Goal: Check status

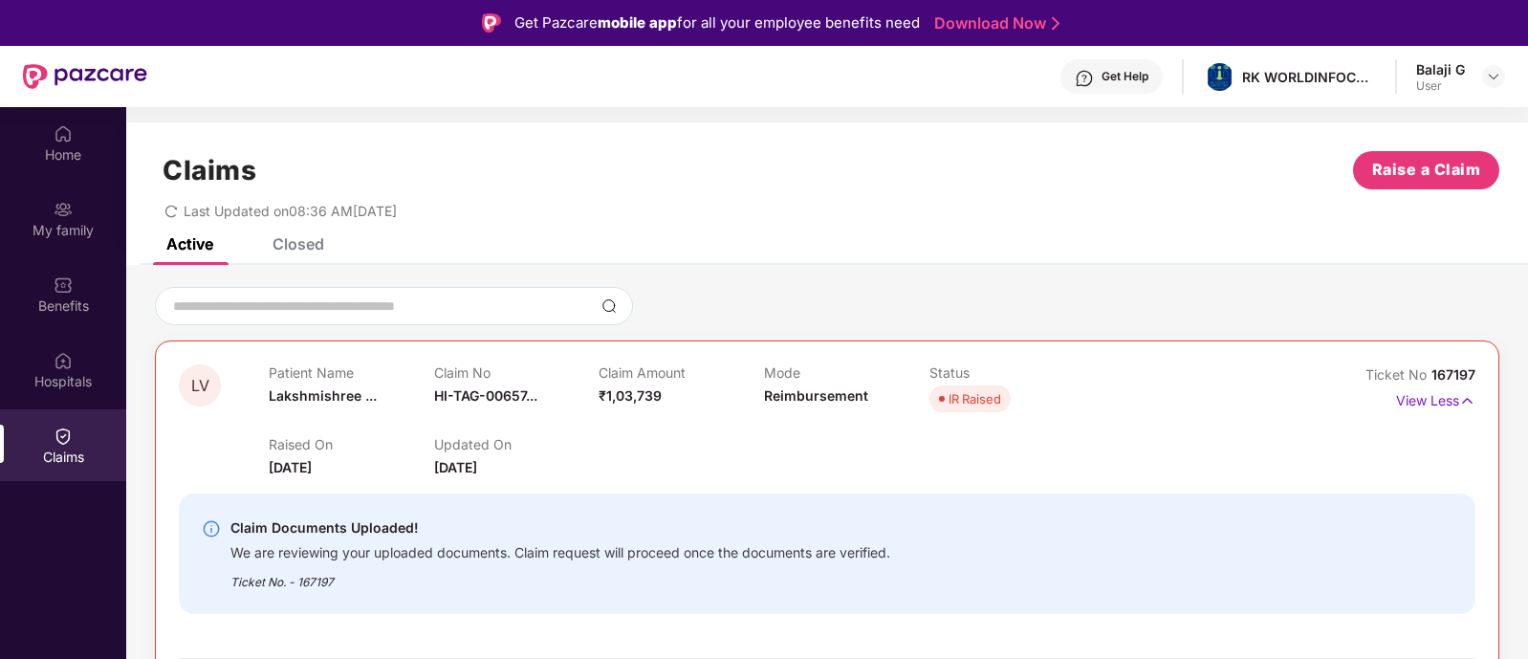
scroll to position [106, 0]
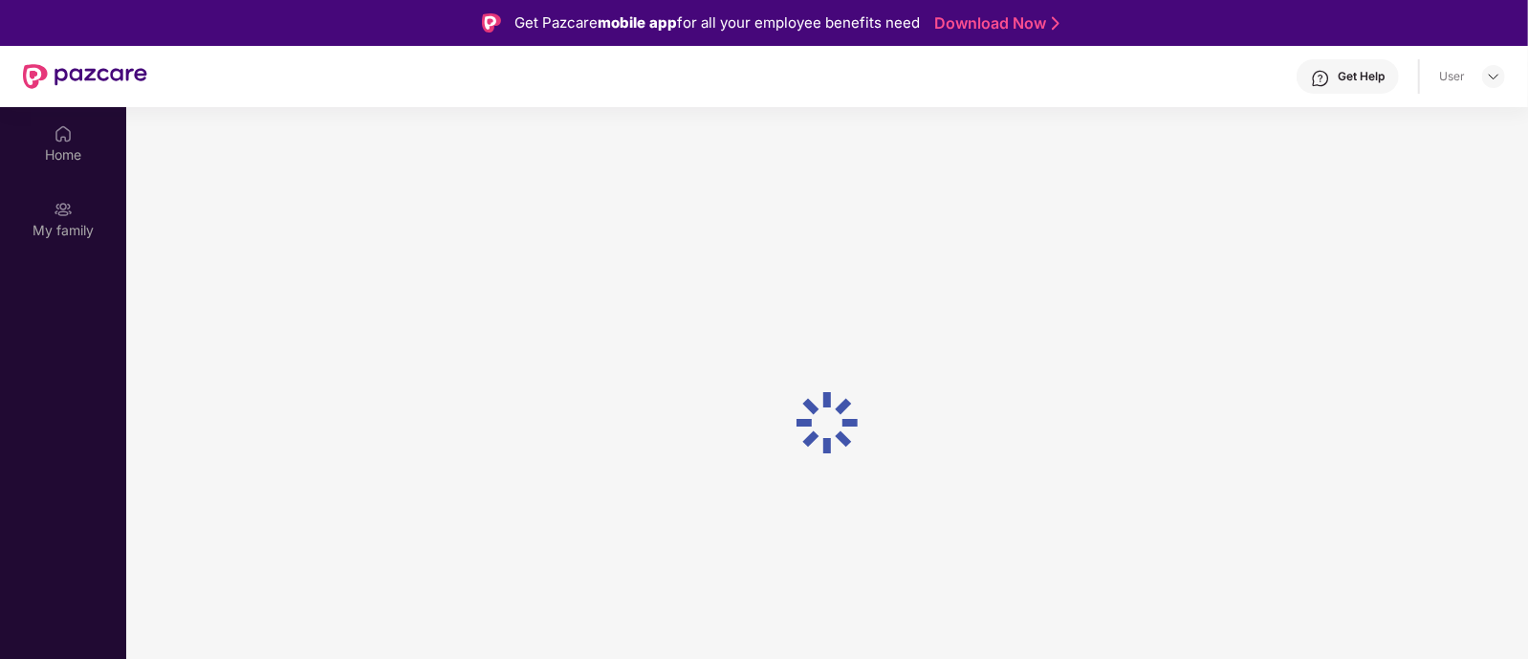
scroll to position [106, 0]
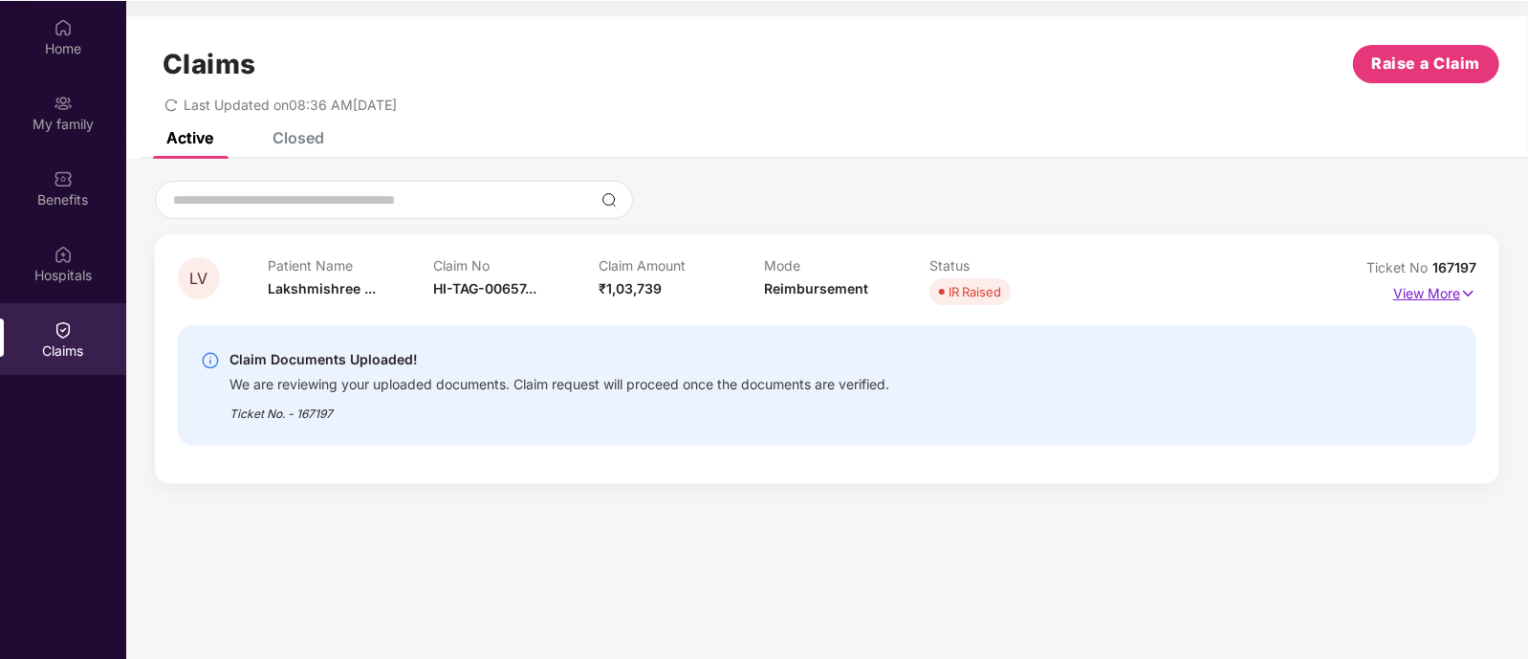
click at [1410, 295] on p "View More" at bounding box center [1434, 291] width 83 height 26
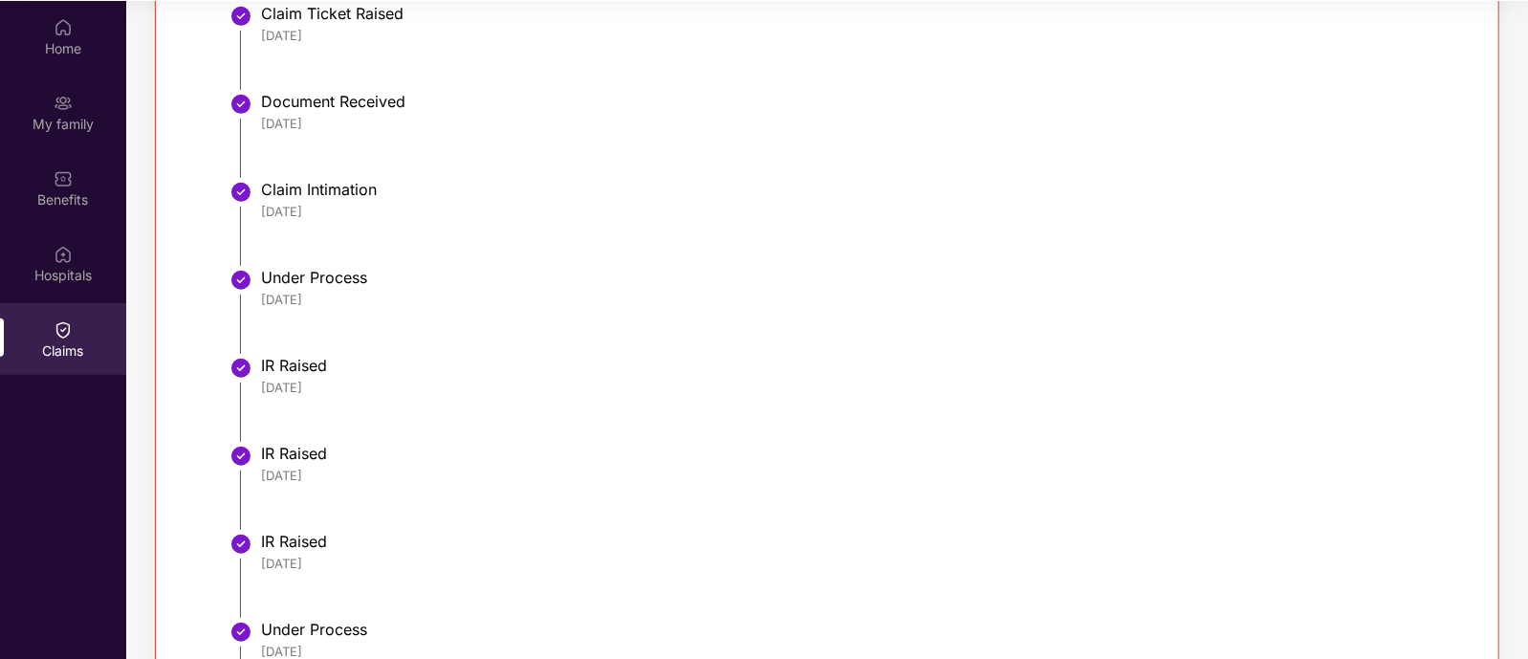
scroll to position [845, 0]
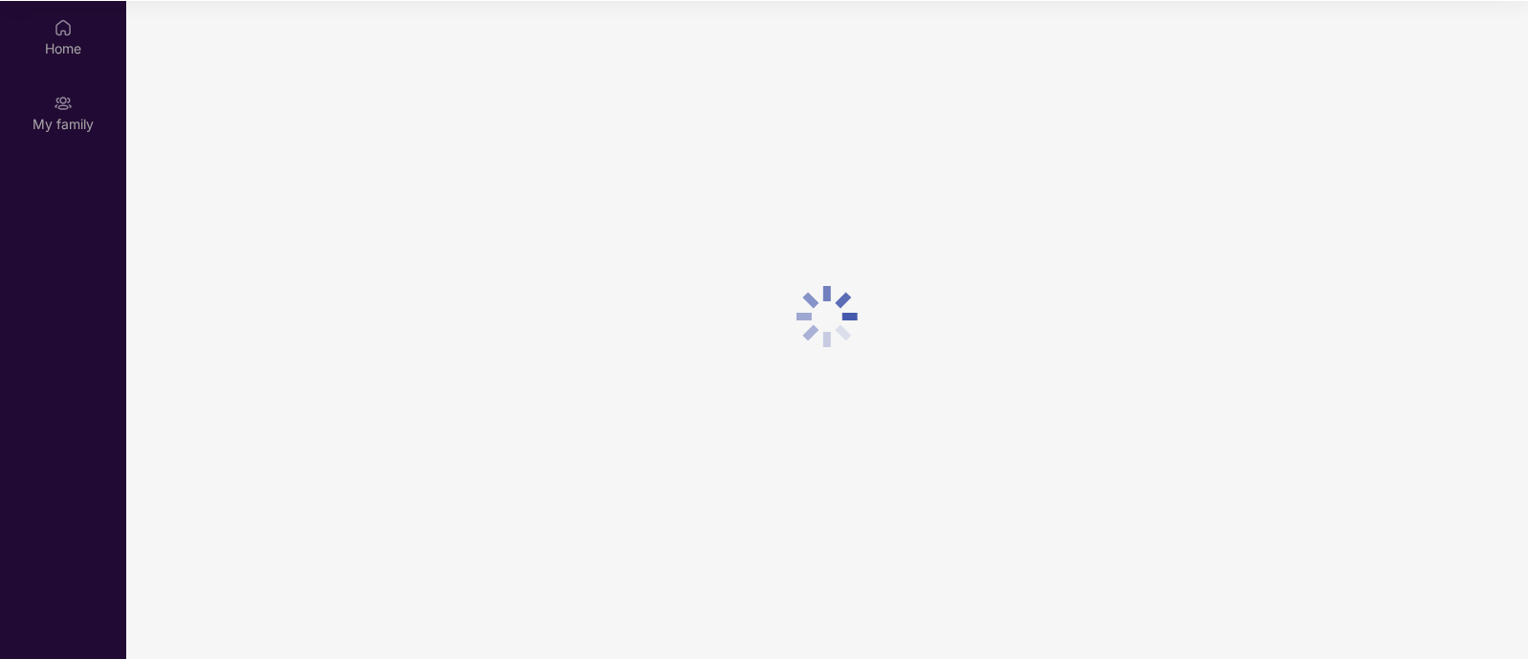
scroll to position [106, 0]
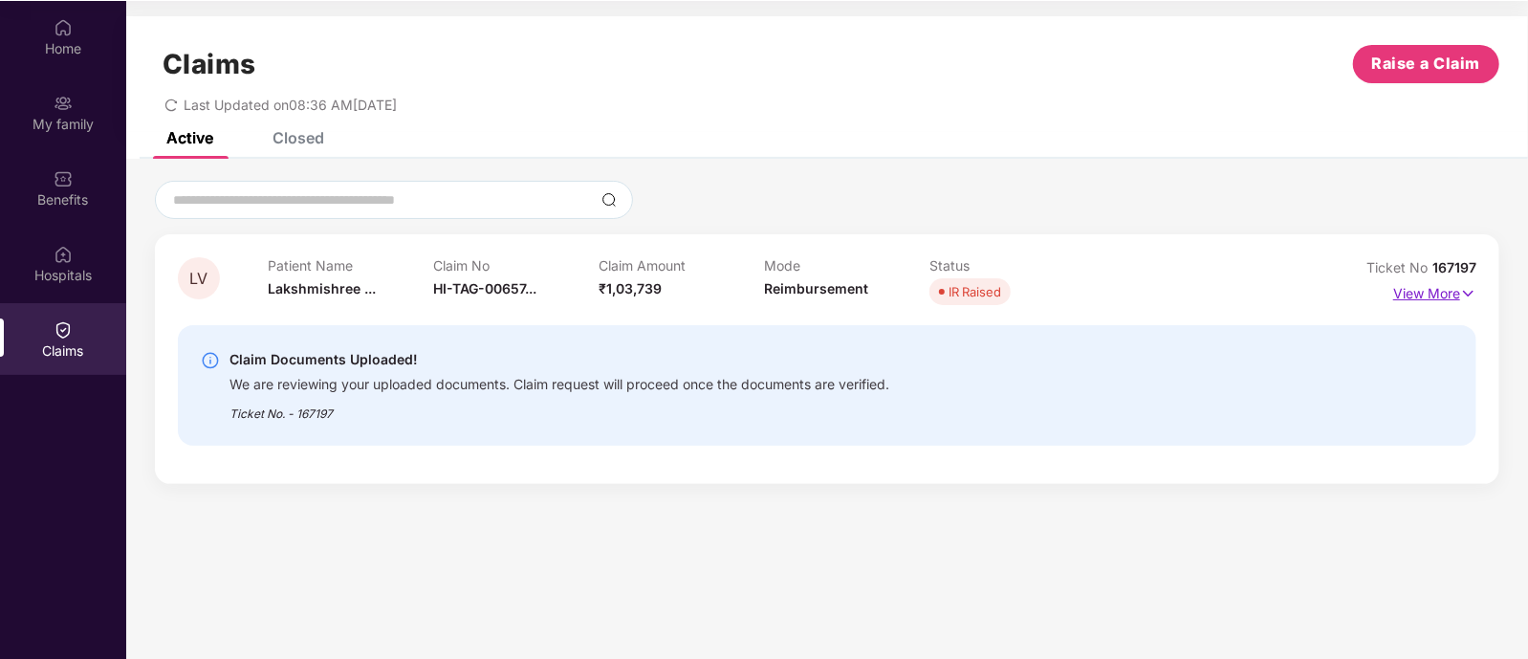
click at [1405, 293] on p "View More" at bounding box center [1434, 291] width 83 height 26
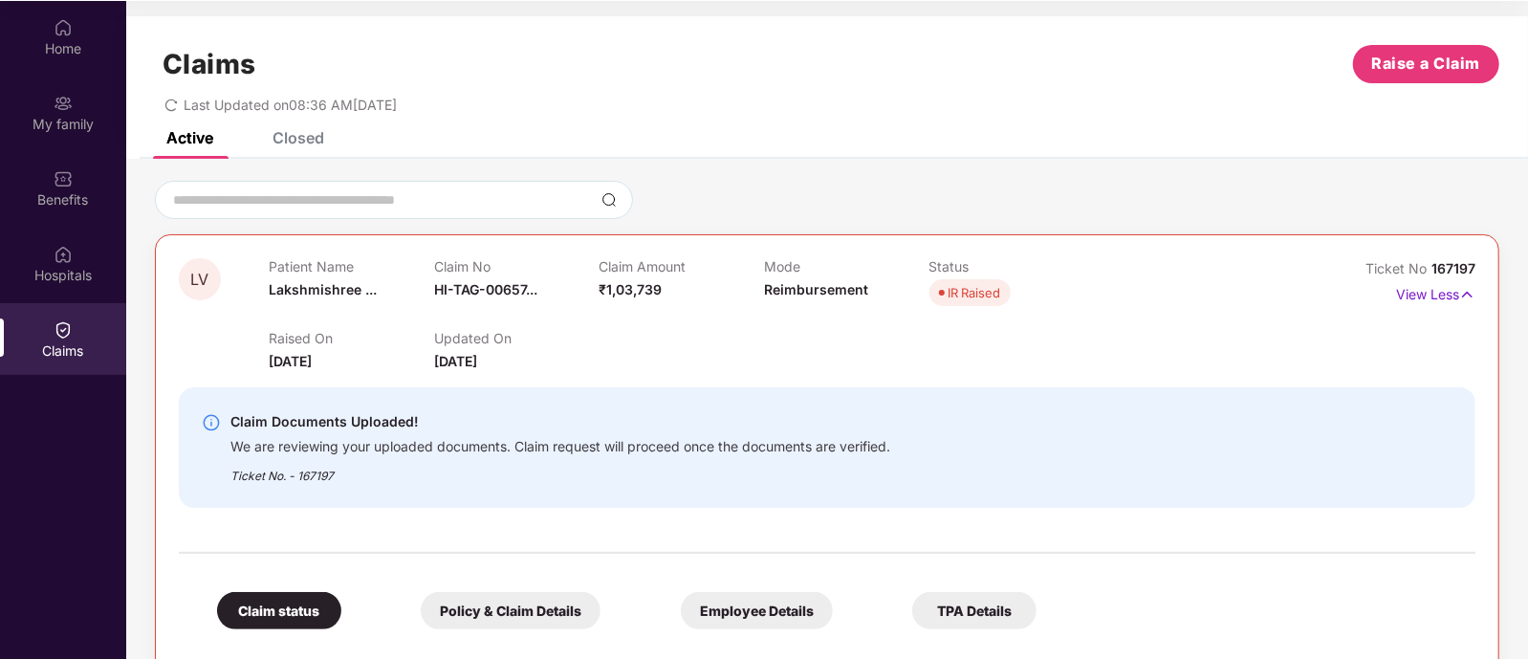
click at [312, 141] on div "Closed" at bounding box center [298, 137] width 52 height 19
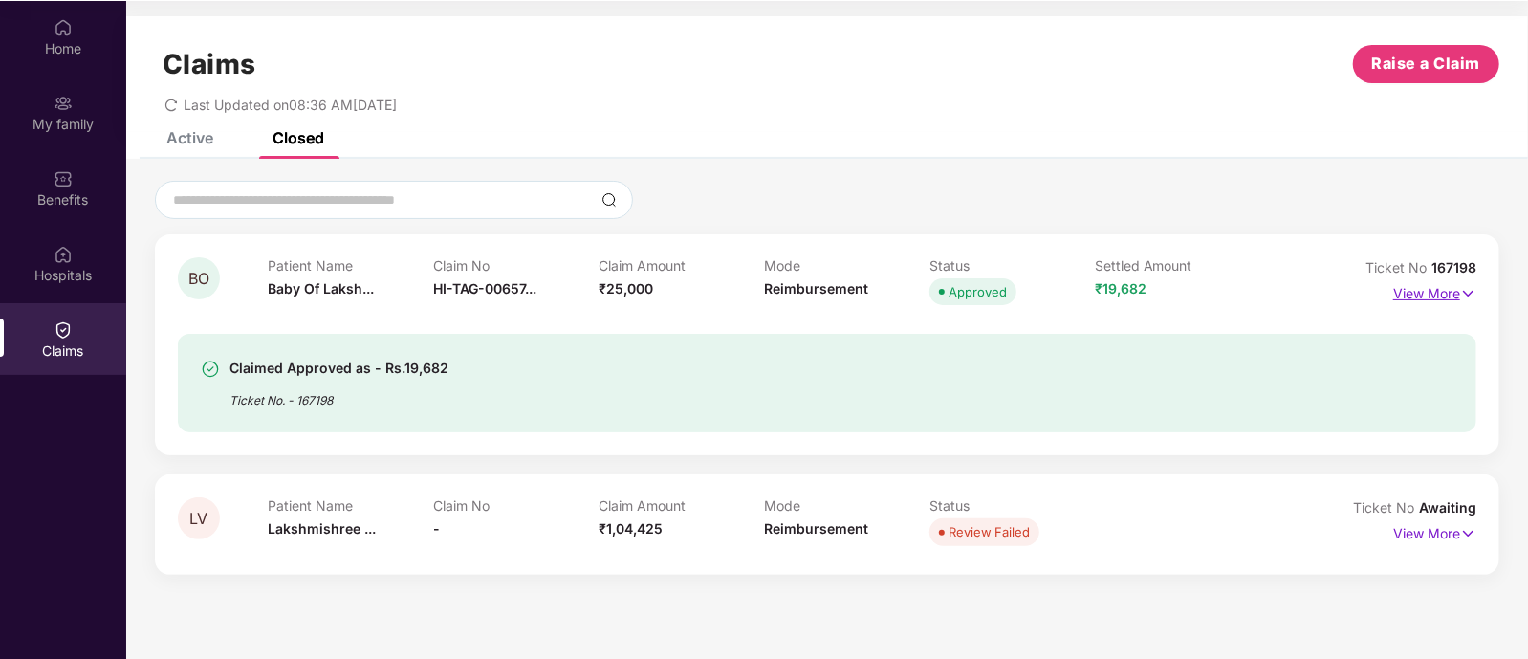
click at [1416, 280] on p "View More" at bounding box center [1434, 291] width 83 height 26
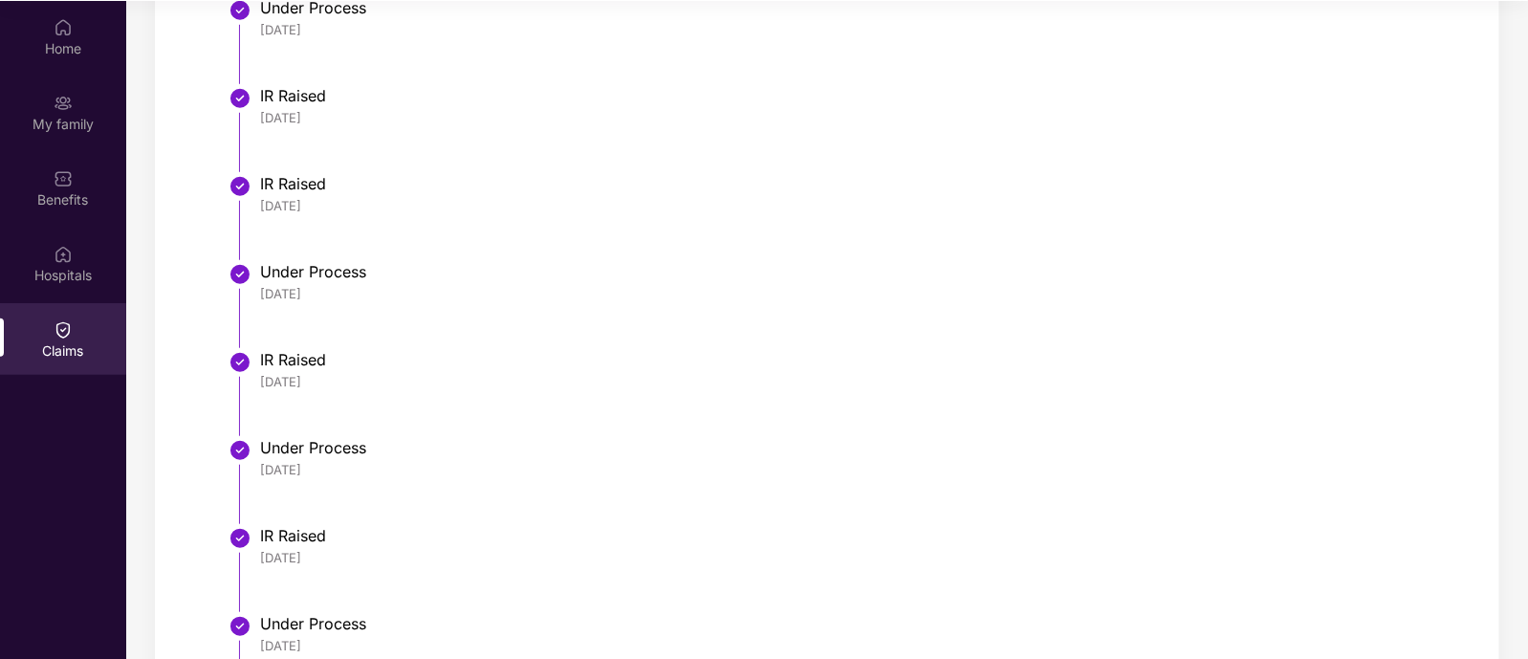
scroll to position [1286, 0]
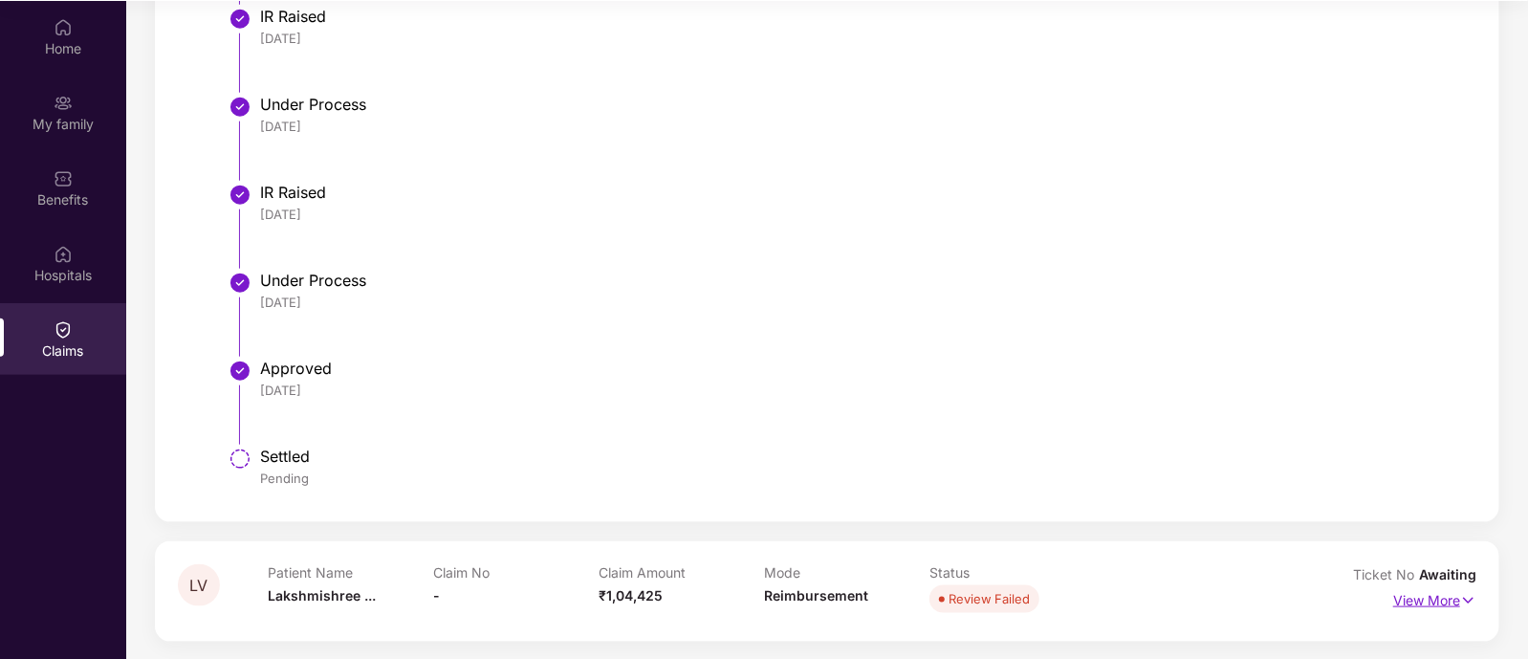
click at [1447, 599] on p "View More" at bounding box center [1434, 598] width 83 height 26
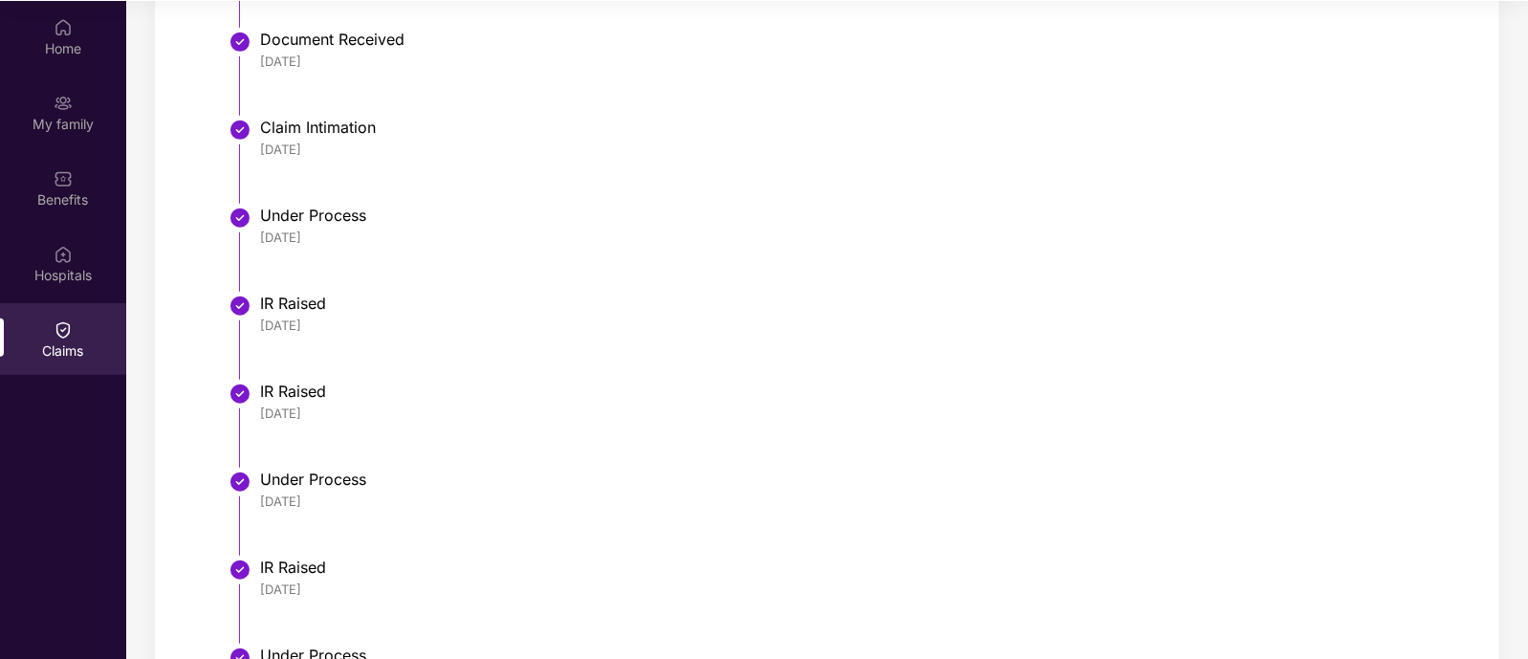
scroll to position [0, 0]
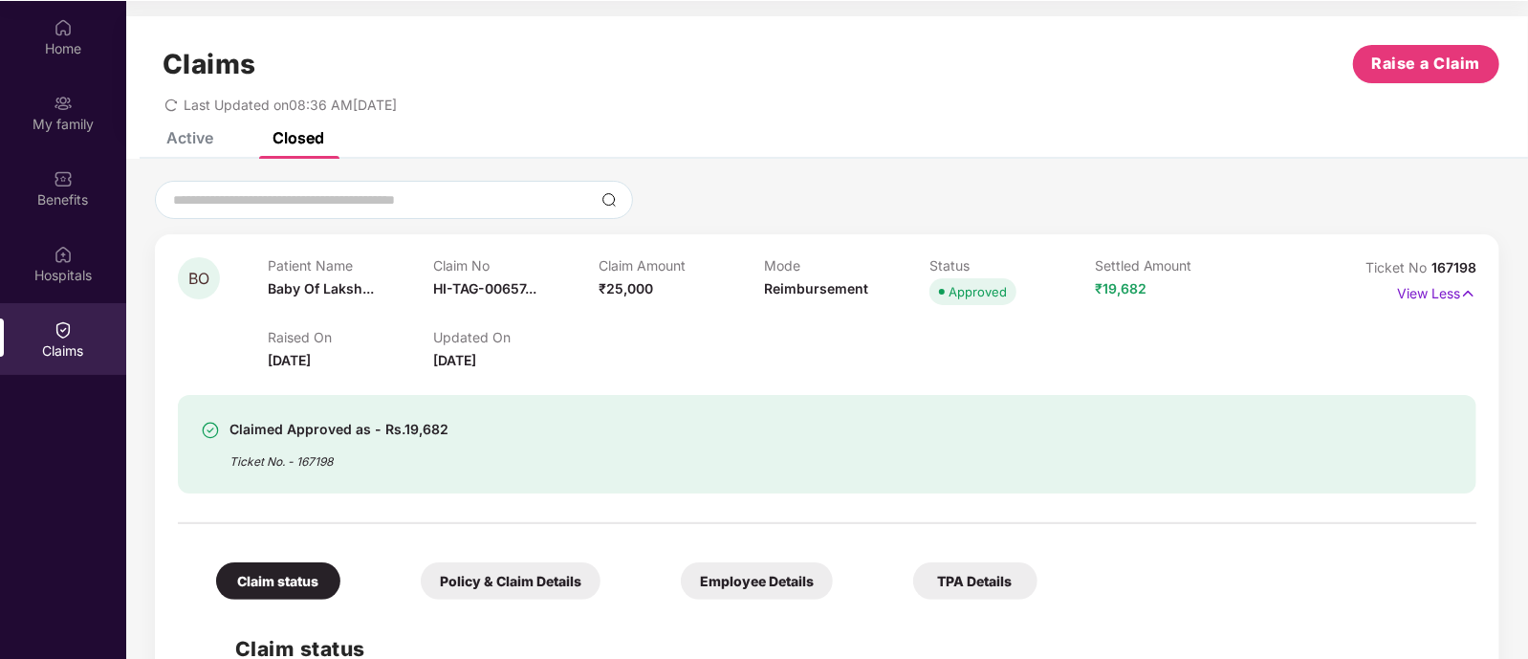
click at [205, 145] on div "Active" at bounding box center [189, 137] width 47 height 19
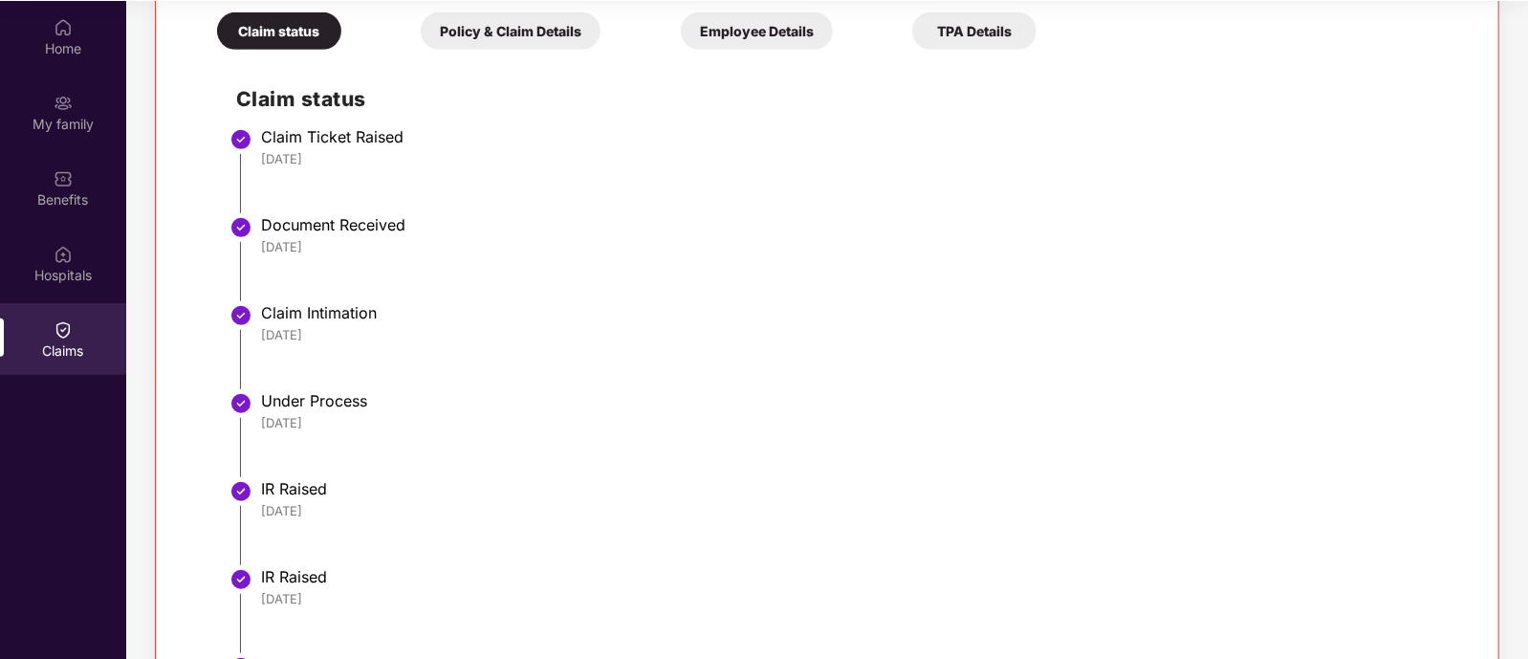
scroll to position [845, 0]
